Goal: Transaction & Acquisition: Purchase product/service

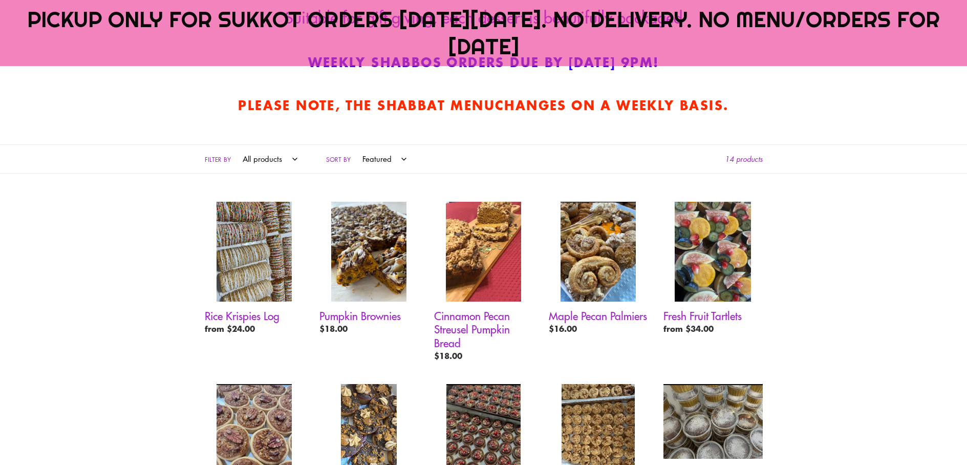
scroll to position [614, 0]
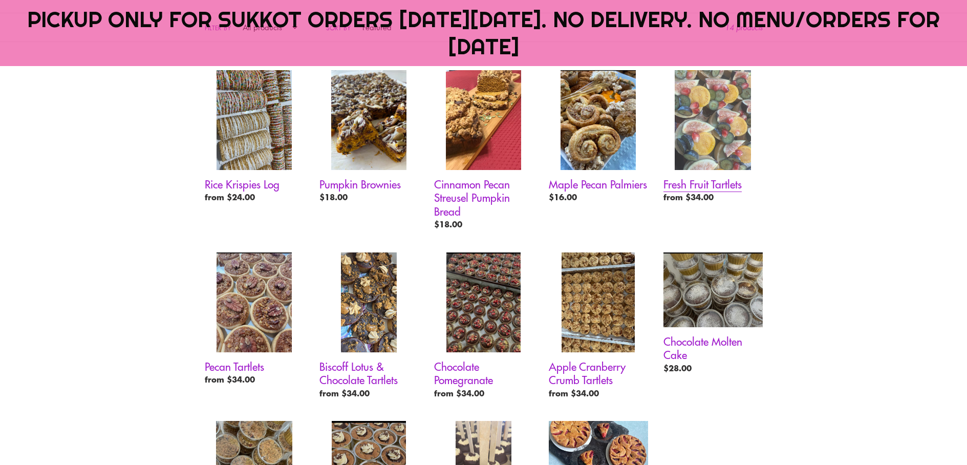
click at [730, 96] on link "Fresh Fruit Tartlets" at bounding box center [713, 138] width 99 height 137
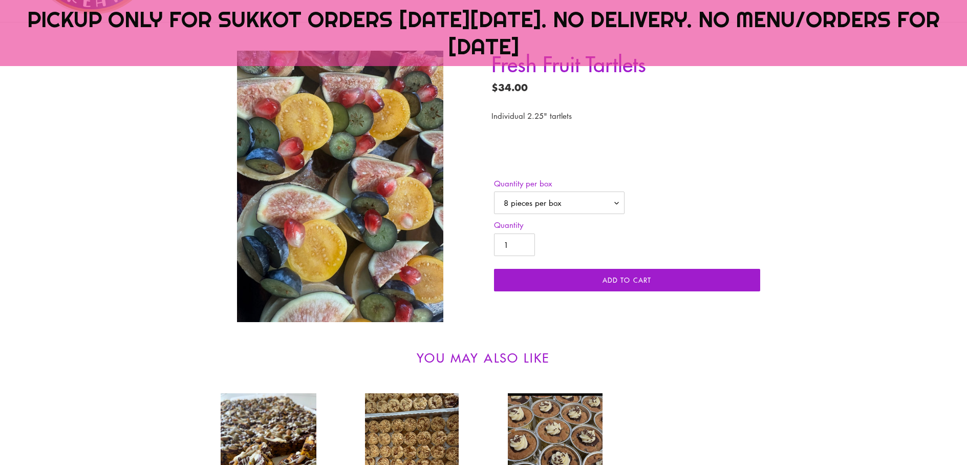
scroll to position [256, 0]
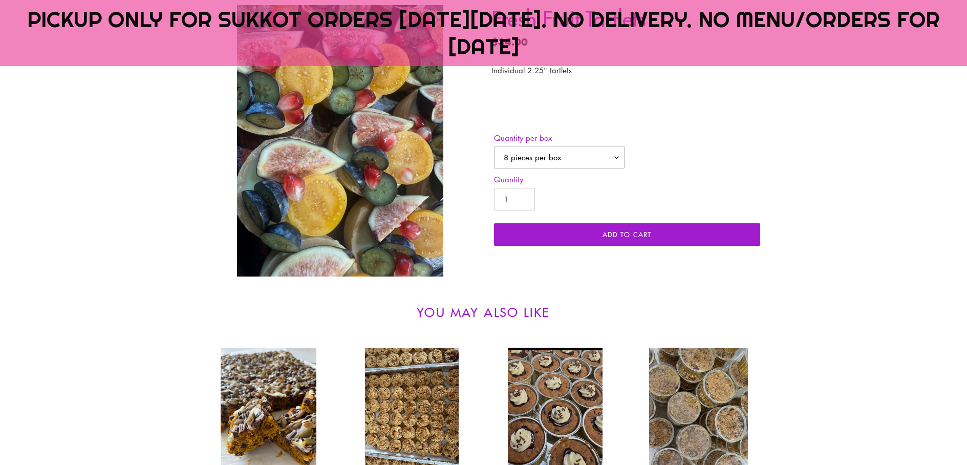
click at [577, 158] on select "8 pieces per box 12 pieces per box" at bounding box center [559, 157] width 131 height 23
select select "12 pieces per box"
click at [494, 146] on select "8 pieces per box 12 pieces per box" at bounding box center [559, 157] width 131 height 23
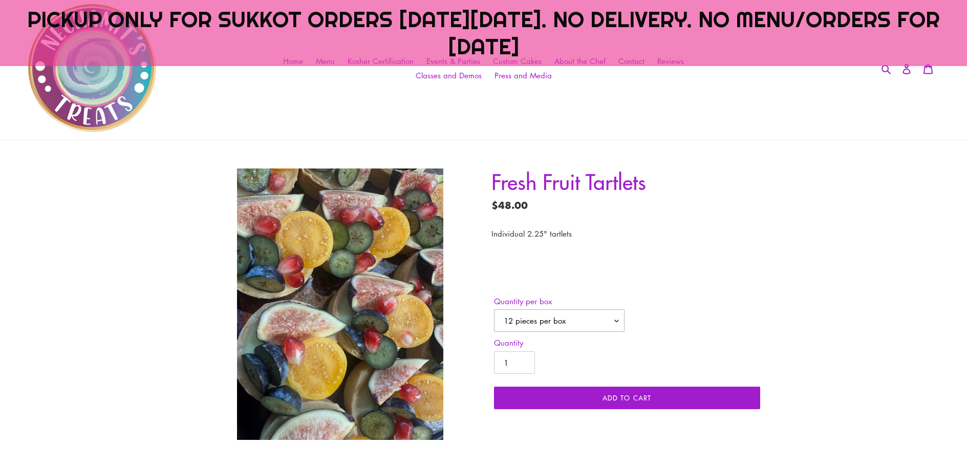
scroll to position [358, 0]
